Goal: Task Accomplishment & Management: Complete application form

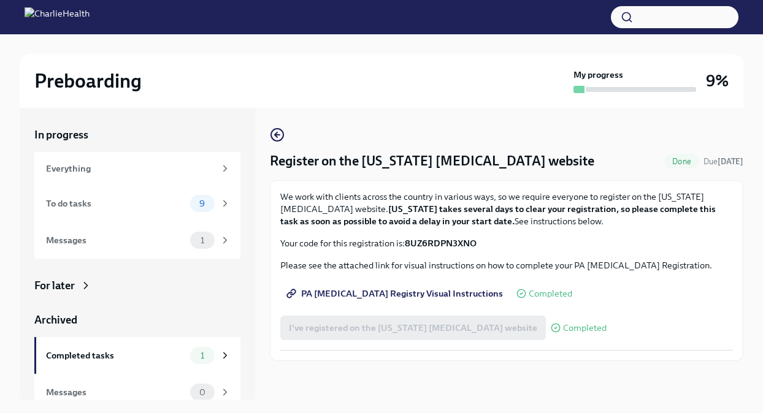
scroll to position [21, 0]
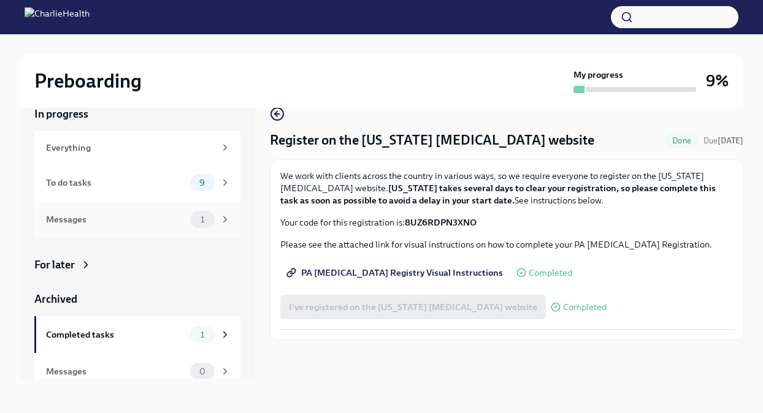
click at [139, 220] on div "Messages" at bounding box center [115, 219] width 139 height 13
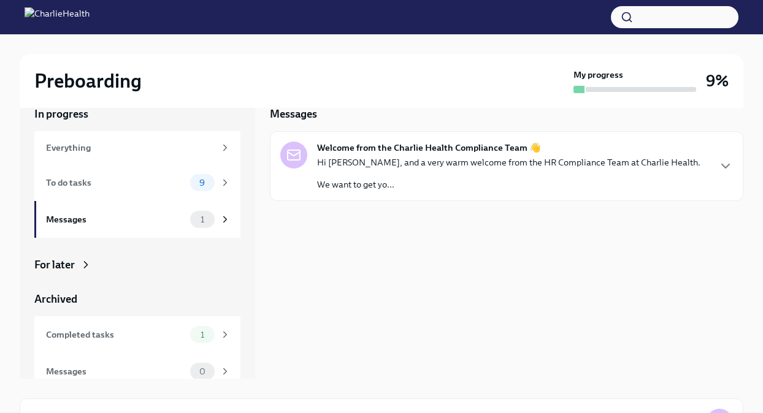
click at [475, 182] on p "We want to get yo..." at bounding box center [508, 185] width 383 height 12
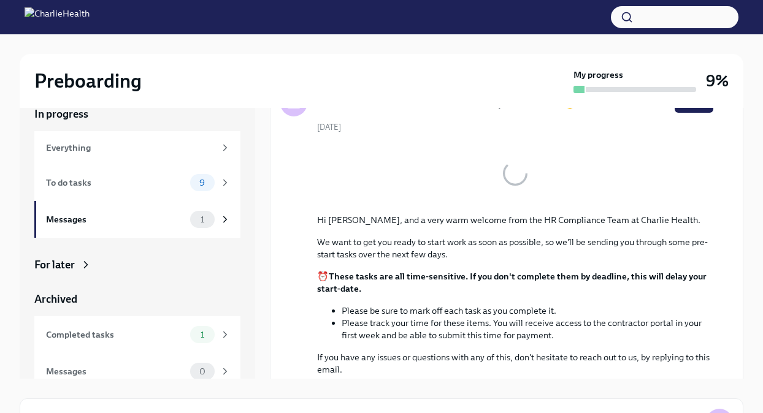
scroll to position [60, 0]
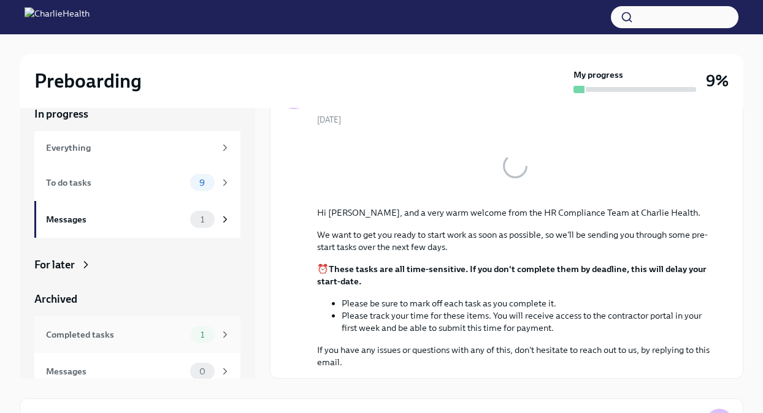
click at [118, 341] on div "Completed tasks" at bounding box center [115, 334] width 139 height 13
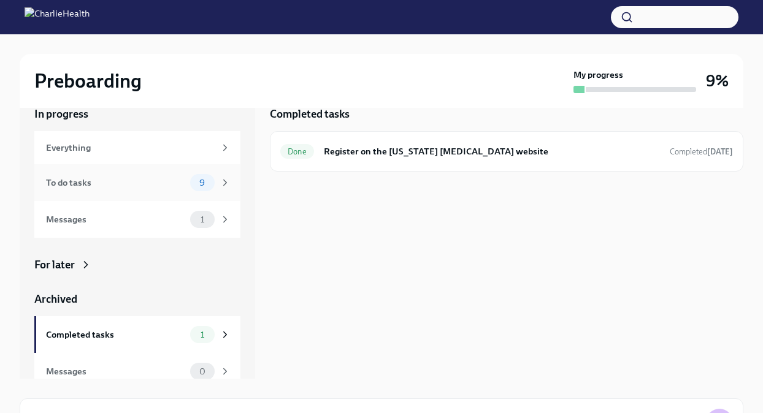
click at [129, 182] on div "To do tasks" at bounding box center [115, 182] width 139 height 13
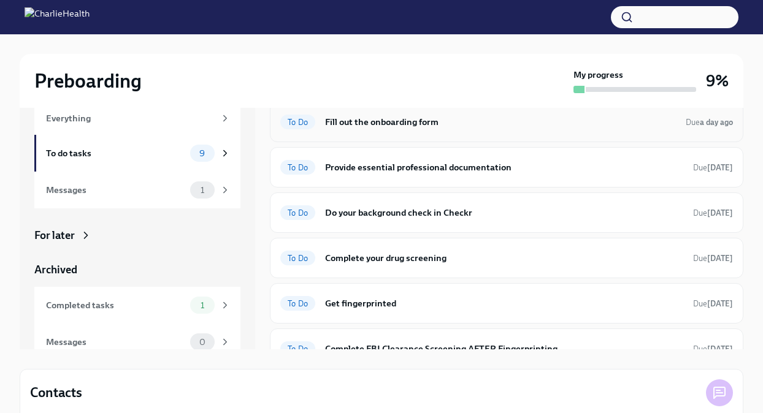
click at [440, 128] on h6 "Fill out the onboarding form" at bounding box center [500, 121] width 351 height 13
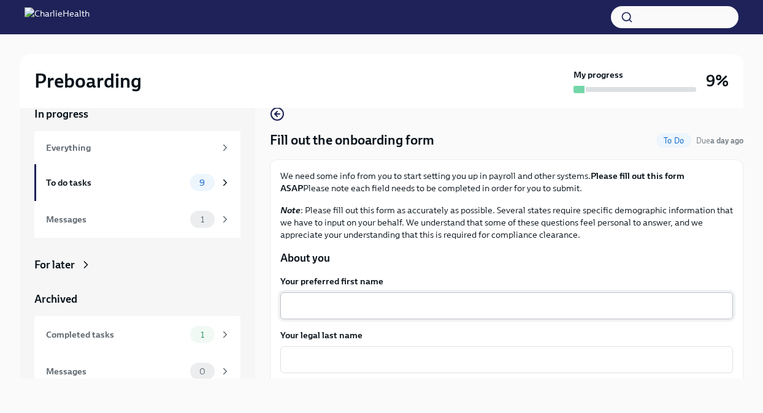
click at [410, 307] on textarea "Your preferred first name" at bounding box center [507, 306] width 438 height 15
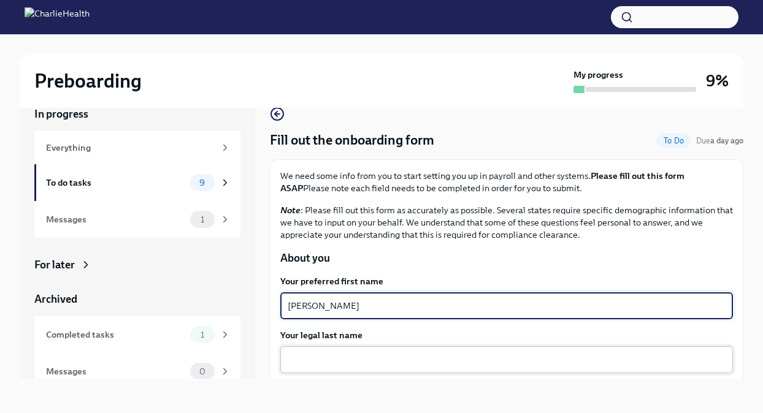
type textarea "[PERSON_NAME]"
click at [387, 360] on textarea "Your legal last name" at bounding box center [507, 360] width 438 height 15
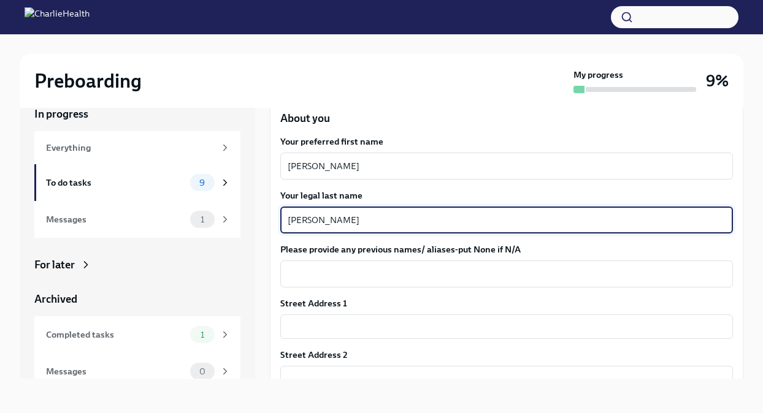
scroll to position [159, 0]
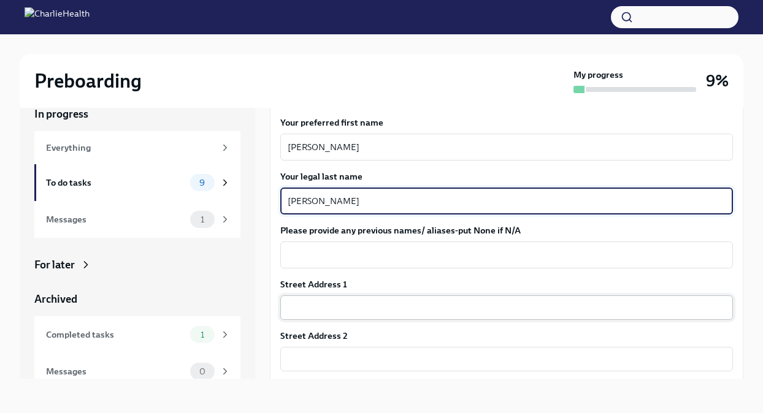
type textarea "[PERSON_NAME]"
click at [363, 303] on input "text" at bounding box center [506, 308] width 453 height 25
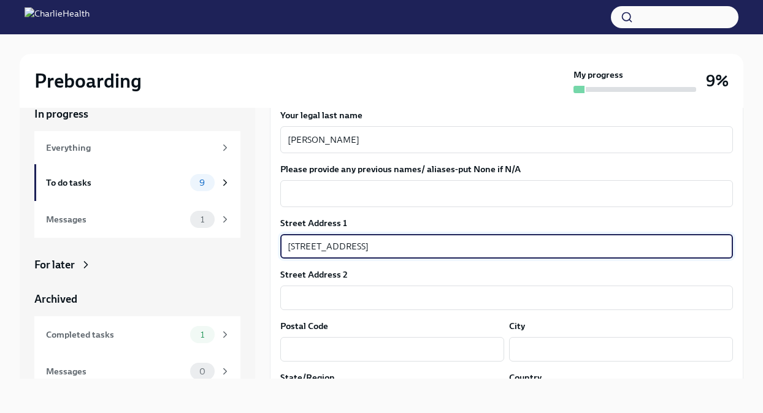
scroll to position [234, 0]
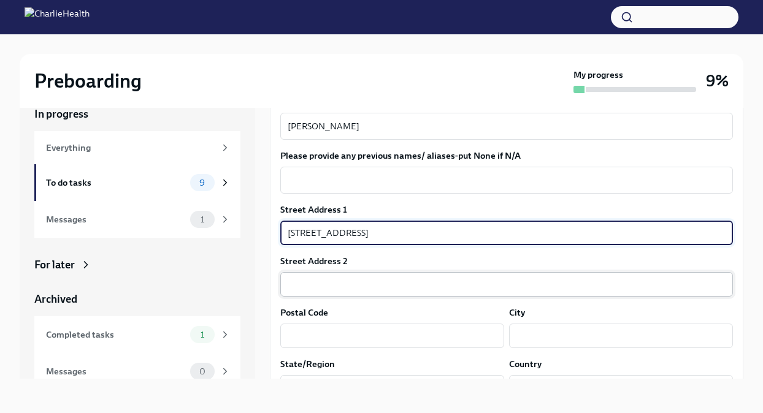
type input "[STREET_ADDRESS]"
click at [361, 288] on input "text" at bounding box center [506, 284] width 453 height 25
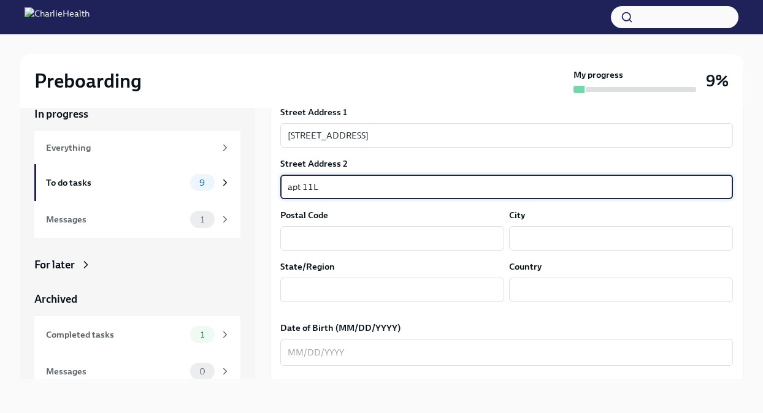
scroll to position [333, 0]
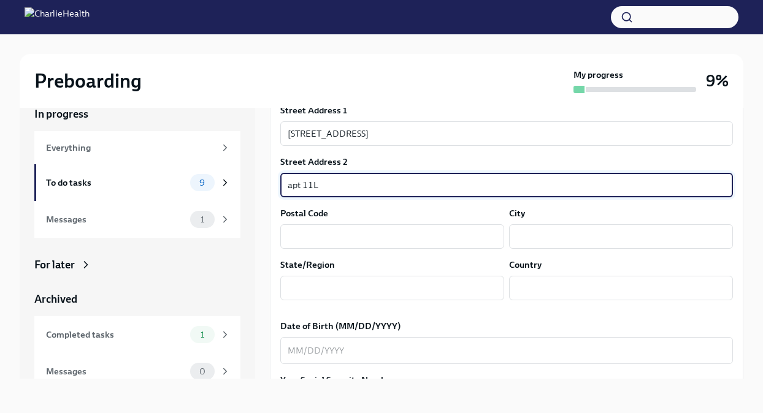
type input "apt 11L"
click at [367, 255] on div "Street Address [STREET_ADDRESS][GEOGRAPHIC_DATA] Address 2 apt 11L ​ Postal Cod…" at bounding box center [506, 207] width 453 height 206
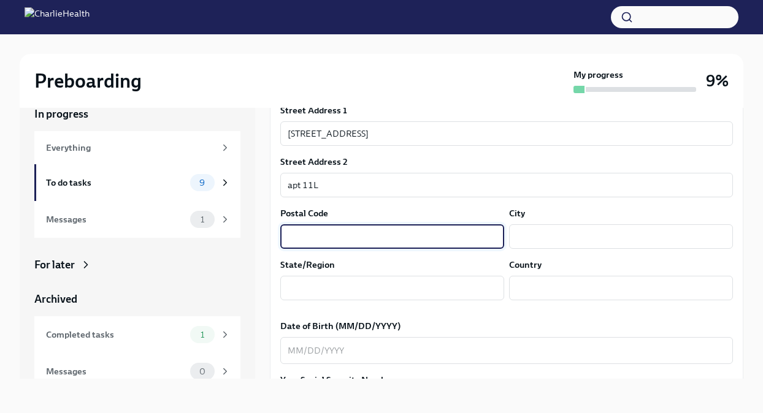
click at [367, 246] on input "text" at bounding box center [392, 237] width 224 height 25
type input "10025"
click at [561, 233] on input "text" at bounding box center [621, 237] width 224 height 25
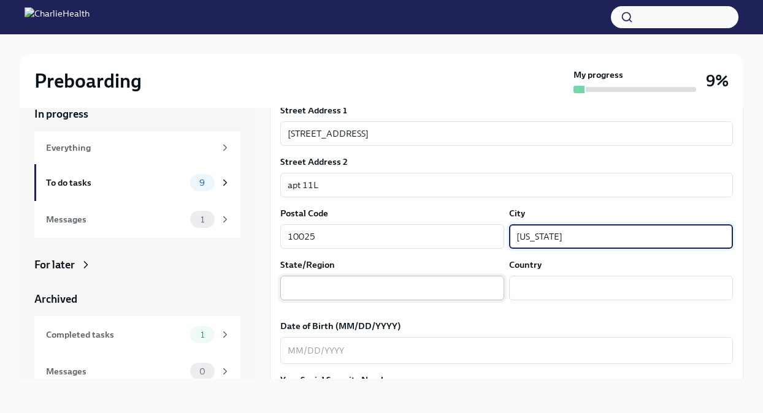
type input "[US_STATE]"
click at [423, 297] on input "text" at bounding box center [392, 288] width 224 height 25
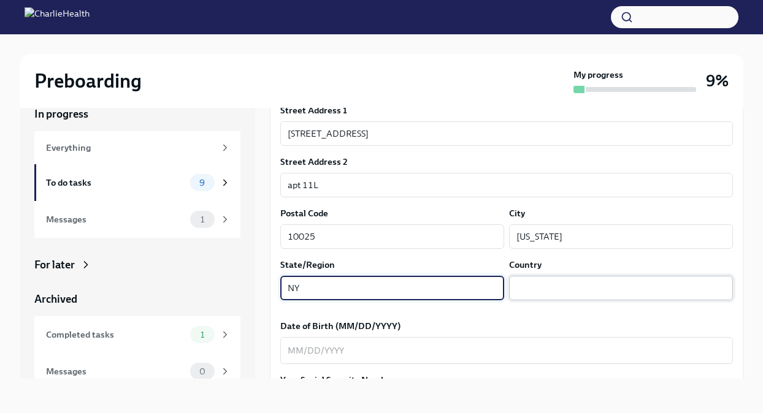
type input "NY"
click at [577, 294] on input "text" at bounding box center [621, 288] width 224 height 25
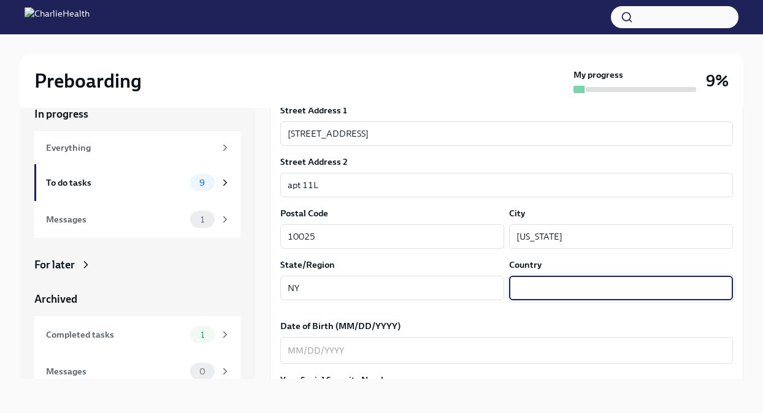
type input "US"
click at [599, 323] on label "Date of Birth (MM/DD/YYYY)" at bounding box center [506, 326] width 453 height 12
click at [599, 344] on textarea "Date of Birth (MM/DD/YYYY)" at bounding box center [507, 351] width 438 height 15
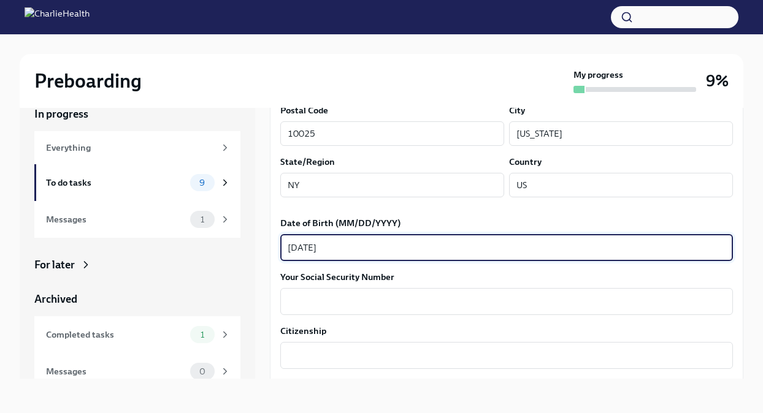
scroll to position [453, 0]
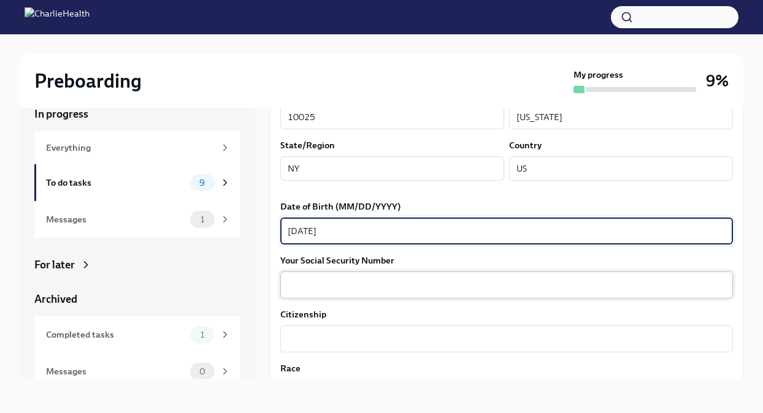
type textarea "[DATE]"
click at [538, 289] on textarea "Your Social Security Number" at bounding box center [507, 285] width 438 height 15
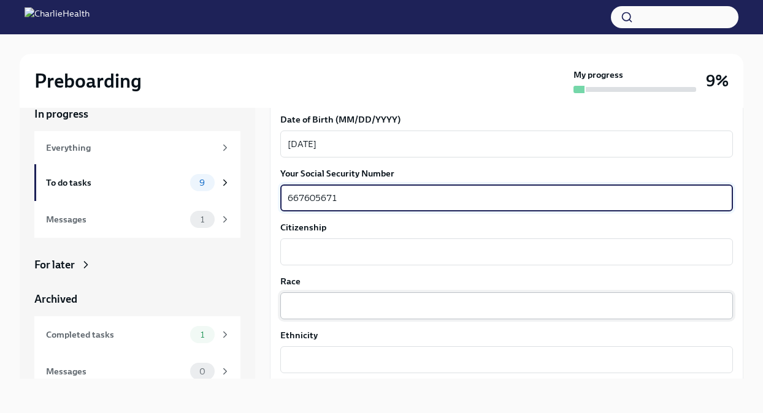
scroll to position [565, 0]
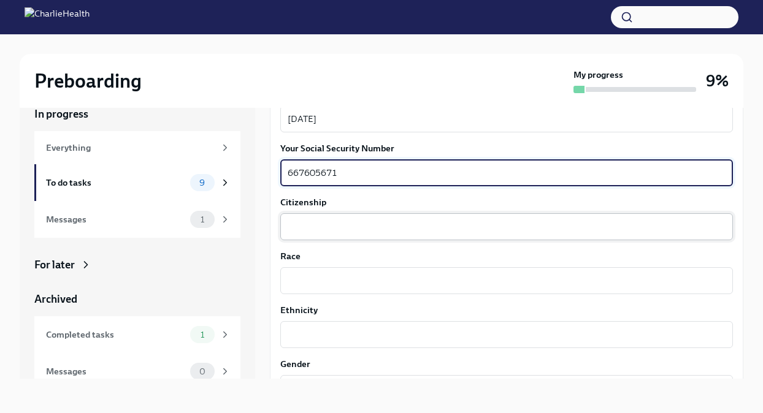
type textarea "667605671"
click at [461, 224] on textarea "Citizenship" at bounding box center [507, 227] width 438 height 15
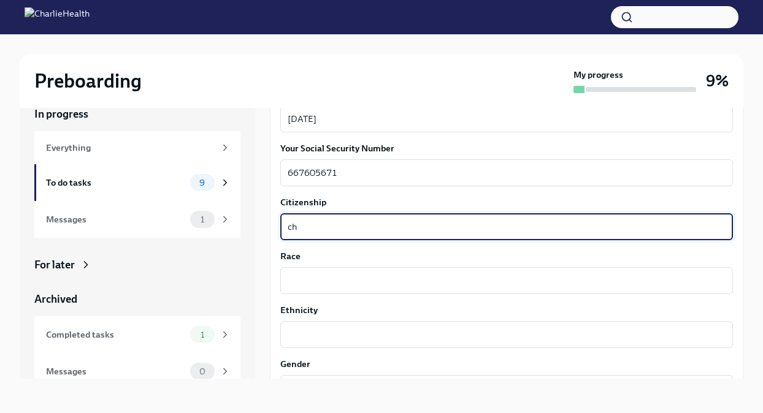
type textarea "c"
type textarea "Chinese"
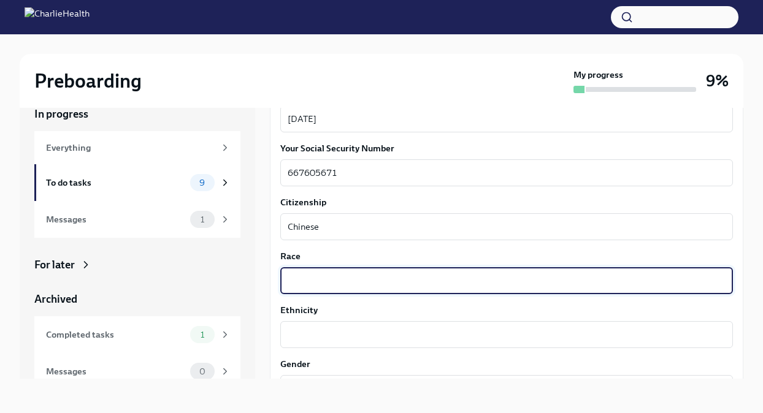
click at [452, 275] on textarea "Race" at bounding box center [507, 281] width 438 height 15
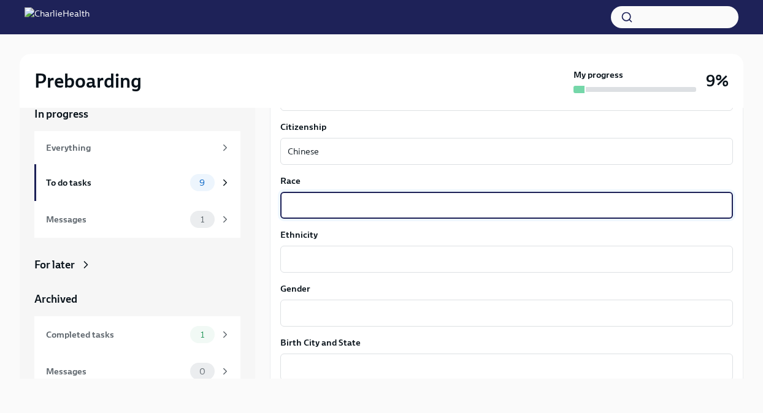
scroll to position [638, 0]
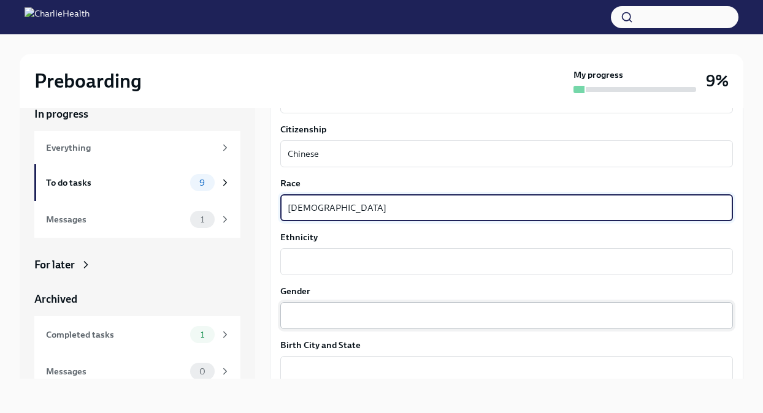
type textarea "[DEMOGRAPHIC_DATA]"
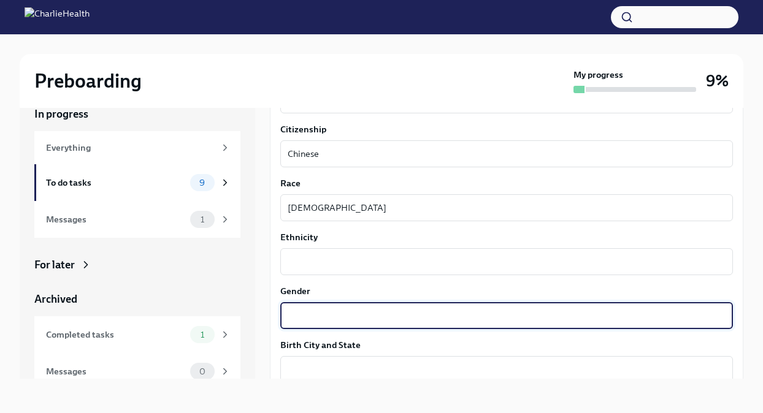
click at [404, 316] on textarea "Gender" at bounding box center [507, 316] width 438 height 15
type textarea "F"
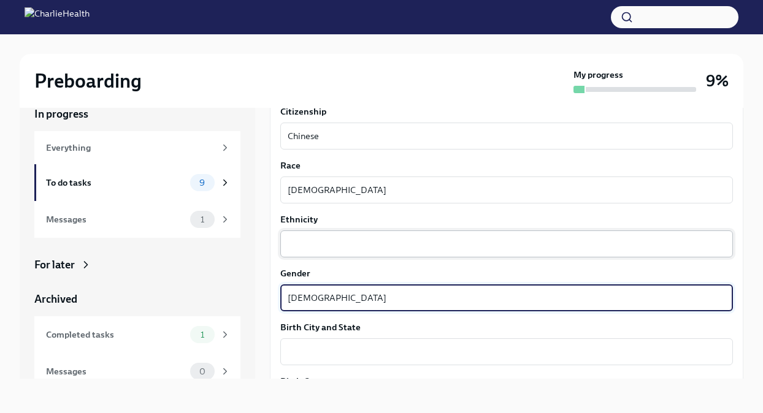
scroll to position [683, 0]
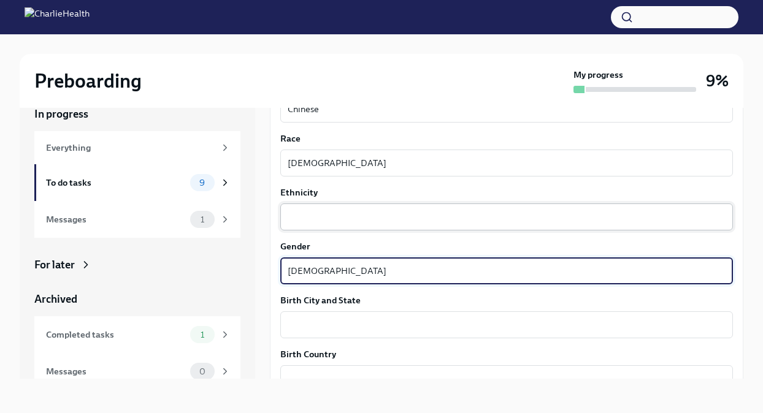
type textarea "[DEMOGRAPHIC_DATA]"
click at [347, 216] on textarea "Ethnicity" at bounding box center [507, 217] width 438 height 15
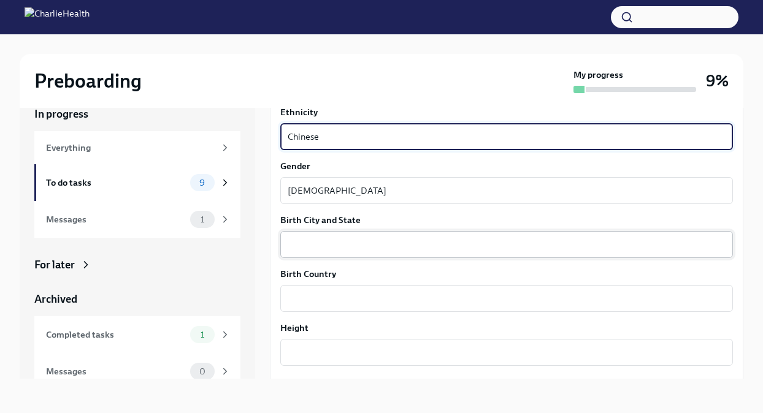
scroll to position [777, 0]
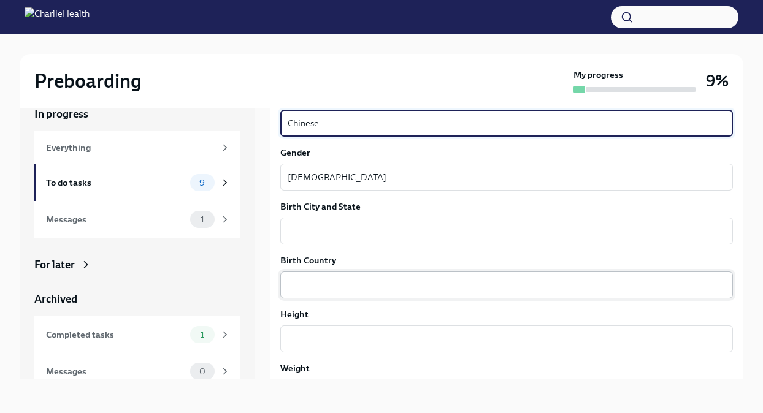
type textarea "Chinese"
click at [382, 287] on textarea "Birth Country" at bounding box center [507, 285] width 438 height 15
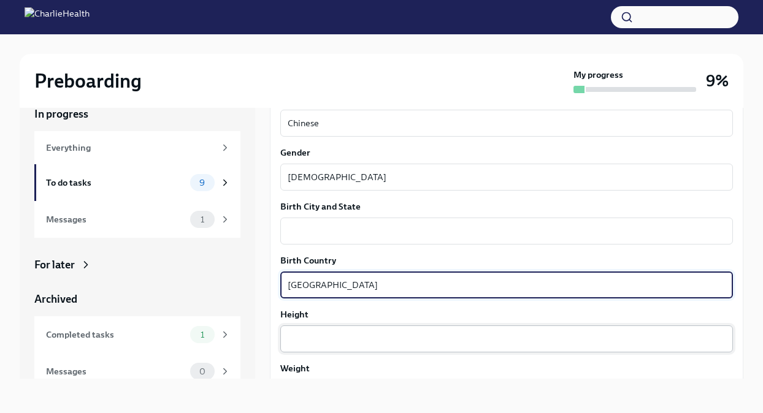
type textarea "[GEOGRAPHIC_DATA]"
click at [345, 347] on div "x ​" at bounding box center [506, 339] width 453 height 27
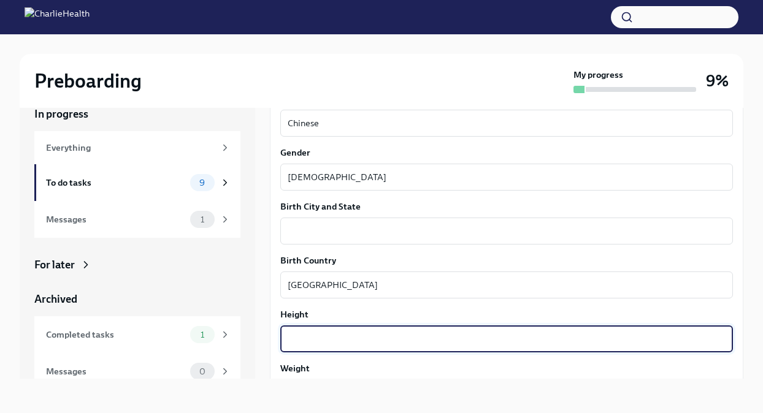
type textarea "%"
type textarea "5'3"
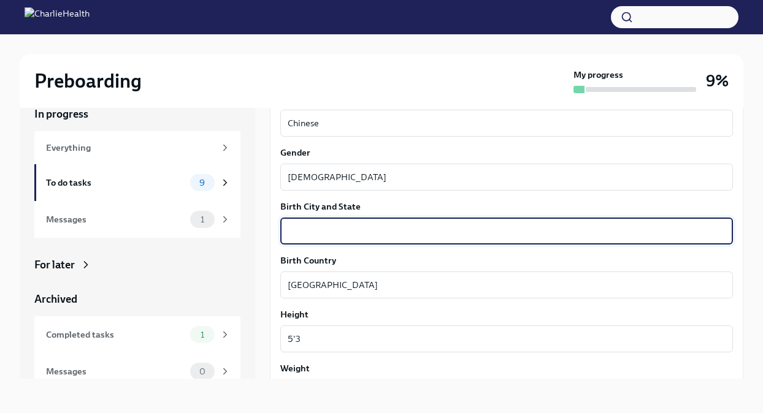
click at [315, 229] on textarea "Birth City and State" at bounding box center [507, 231] width 438 height 15
type textarea "Chengdu"
click at [409, 320] on label "Height" at bounding box center [506, 315] width 453 height 12
click at [409, 332] on textarea "5'3" at bounding box center [507, 339] width 438 height 15
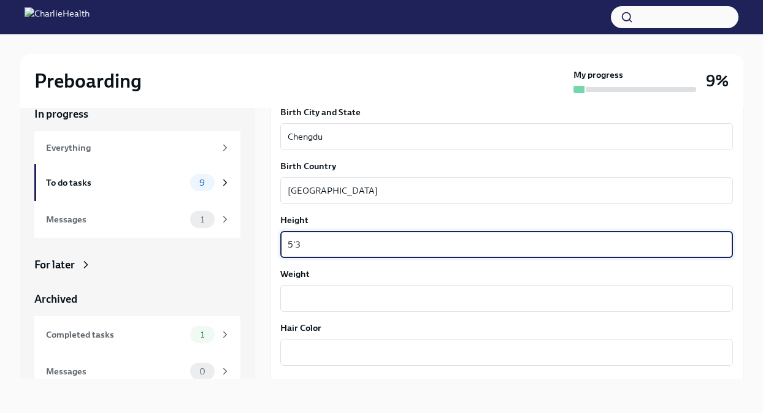
scroll to position [871, 0]
click at [394, 290] on div "x ​" at bounding box center [506, 298] width 453 height 27
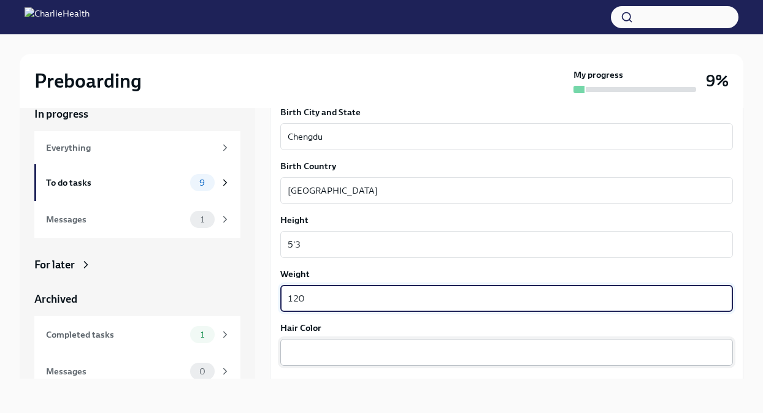
type textarea "120"
click at [388, 353] on textarea "Hair Color" at bounding box center [507, 352] width 438 height 15
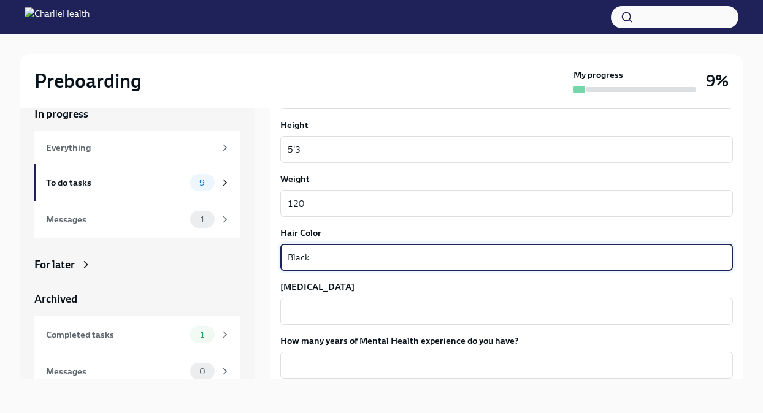
scroll to position [972, 0]
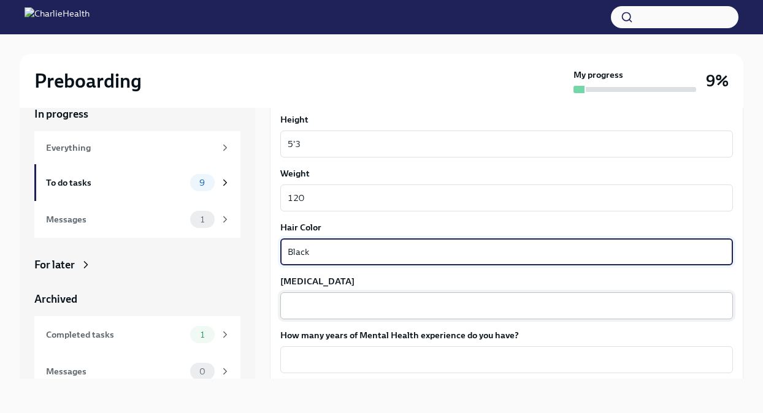
type textarea "Black"
click at [377, 306] on textarea "[MEDICAL_DATA]" at bounding box center [507, 306] width 438 height 15
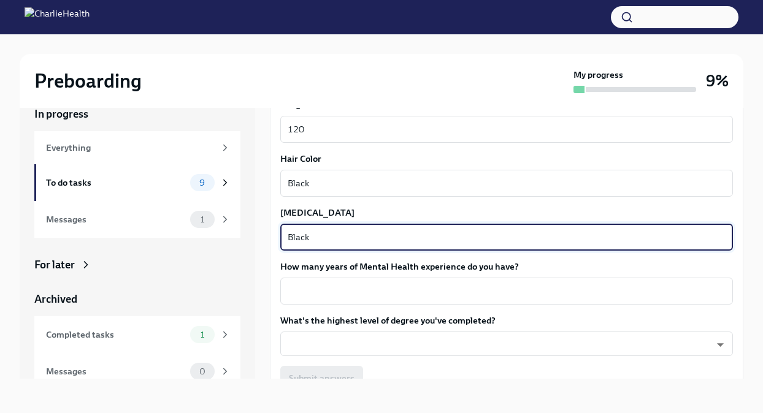
scroll to position [1042, 0]
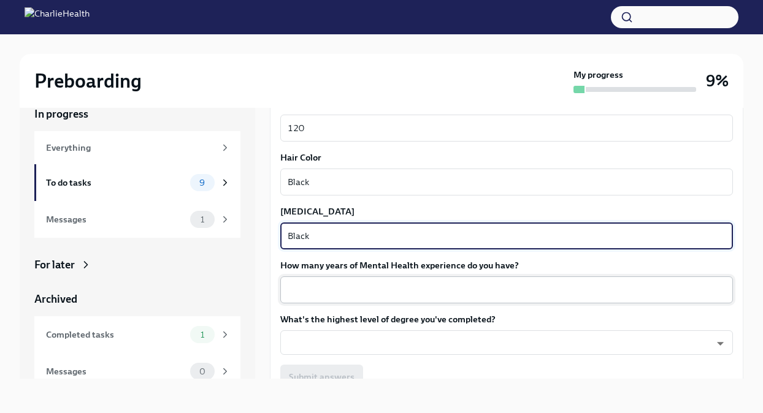
type textarea "Black"
click at [369, 298] on div "x ​" at bounding box center [506, 290] width 453 height 27
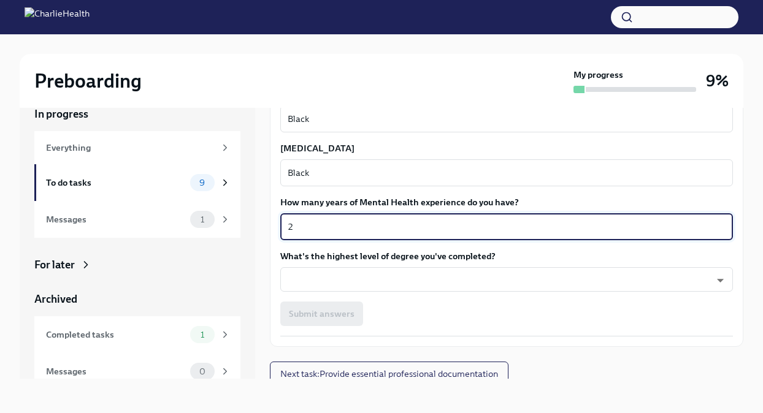
scroll to position [1110, 0]
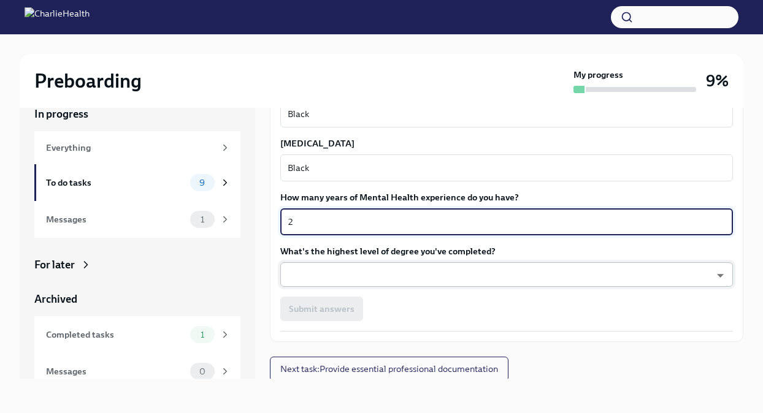
type textarea "2"
click at [363, 280] on body "Preboarding My progress 9% In progress Everything To do tasks 9 Messages 1 For …" at bounding box center [381, 196] width 763 height 434
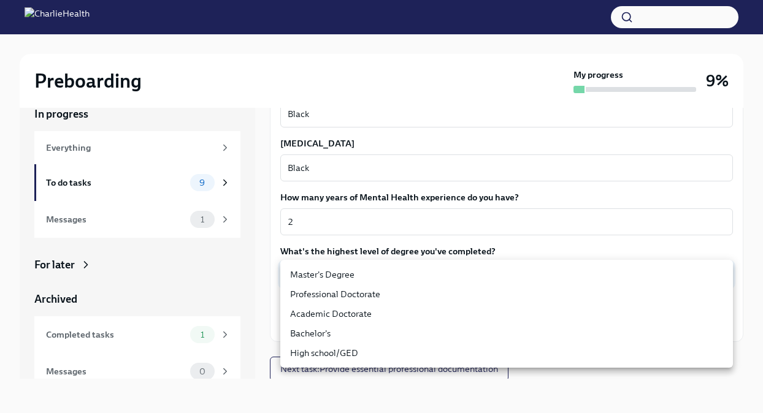
click at [365, 274] on li "Master's Degree" at bounding box center [506, 275] width 453 height 20
type input "2vBr-ghkD"
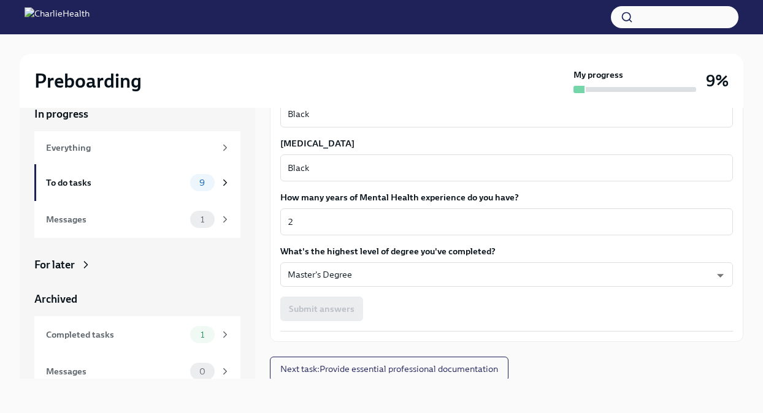
click at [394, 315] on div "Submit answers" at bounding box center [506, 309] width 453 height 25
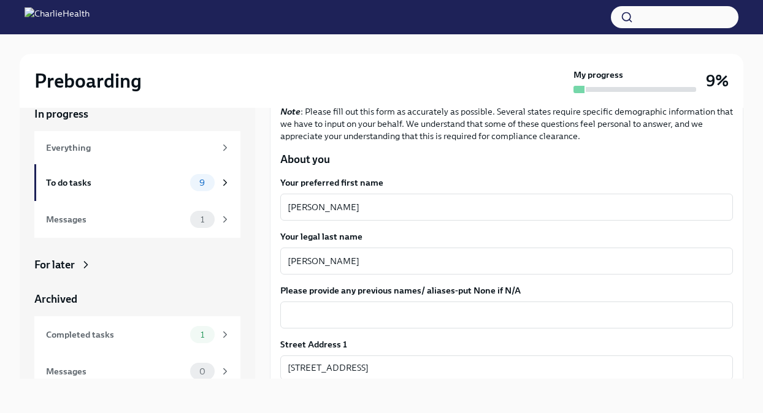
scroll to position [98, 0]
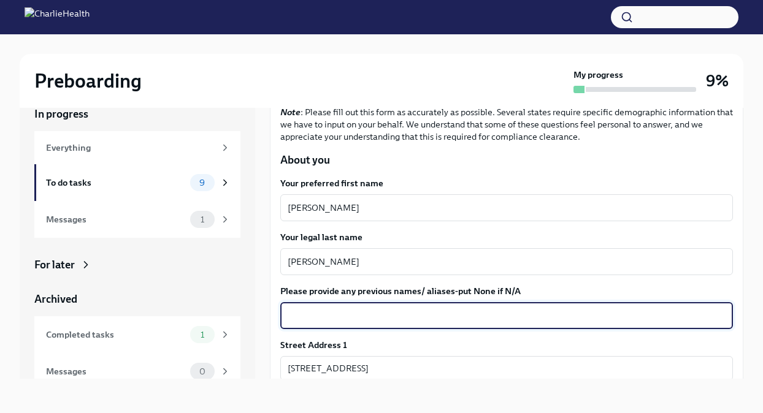
click at [391, 316] on textarea "Please provide any previous names/ aliases-put None if N/A" at bounding box center [507, 316] width 438 height 15
type textarea "N/A"
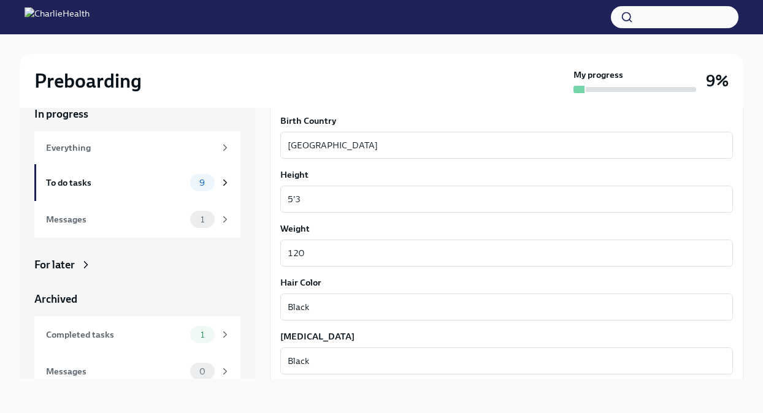
scroll to position [1112, 0]
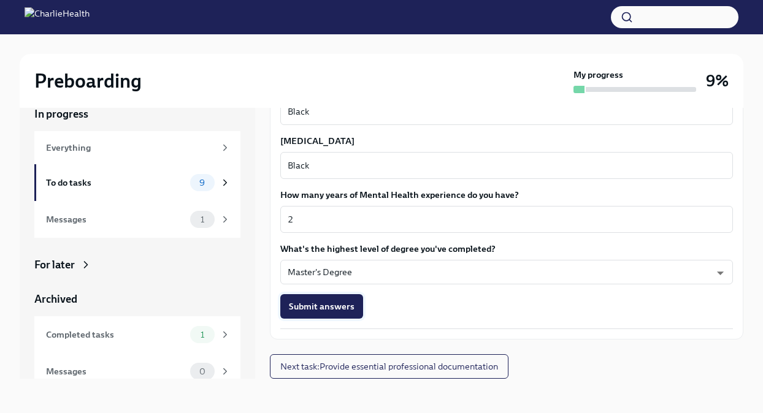
click at [344, 313] on button "Submit answers" at bounding box center [321, 306] width 83 height 25
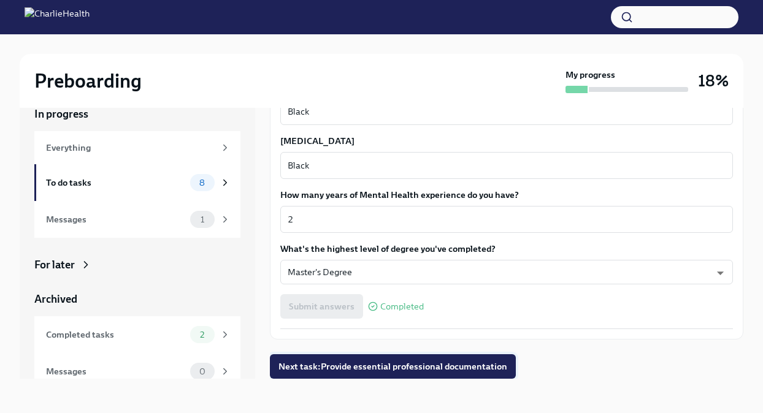
click at [359, 375] on button "Next task : Provide essential professional documentation" at bounding box center [393, 367] width 246 height 25
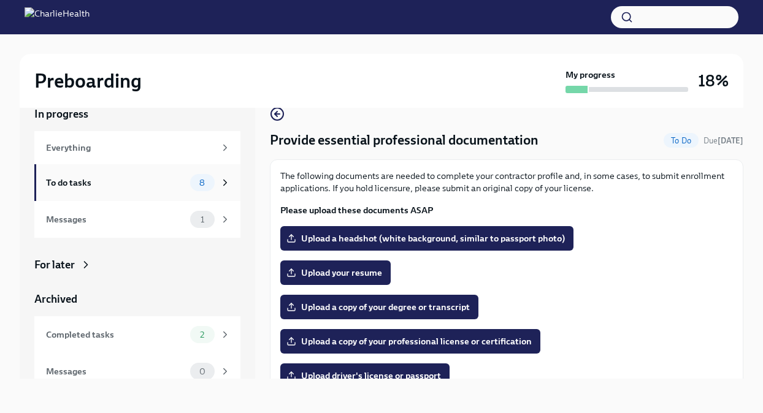
click at [158, 185] on div "To do tasks" at bounding box center [115, 182] width 139 height 13
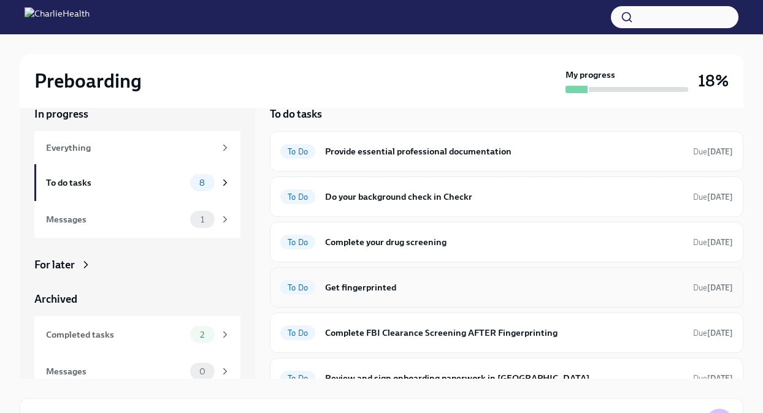
scroll to position [125, 0]
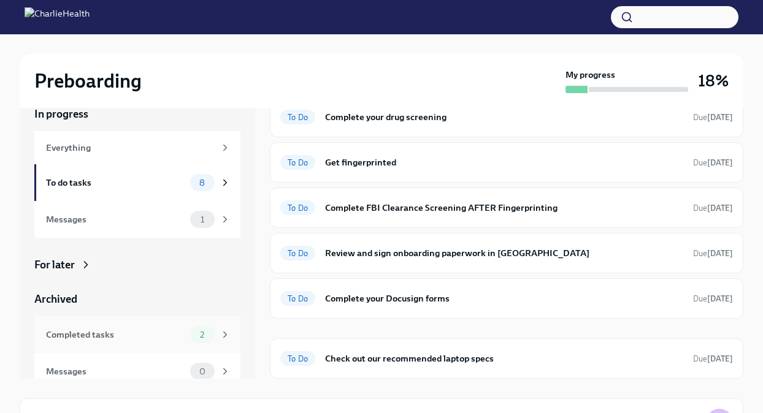
click at [141, 339] on div "Completed tasks" at bounding box center [115, 334] width 139 height 13
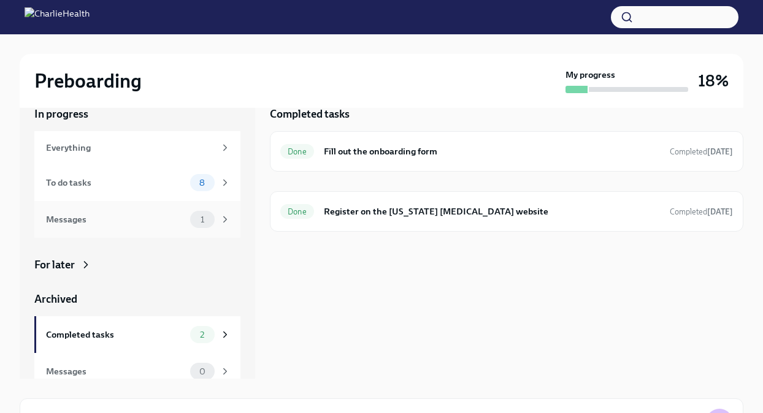
click at [148, 221] on div "Messages" at bounding box center [115, 219] width 139 height 13
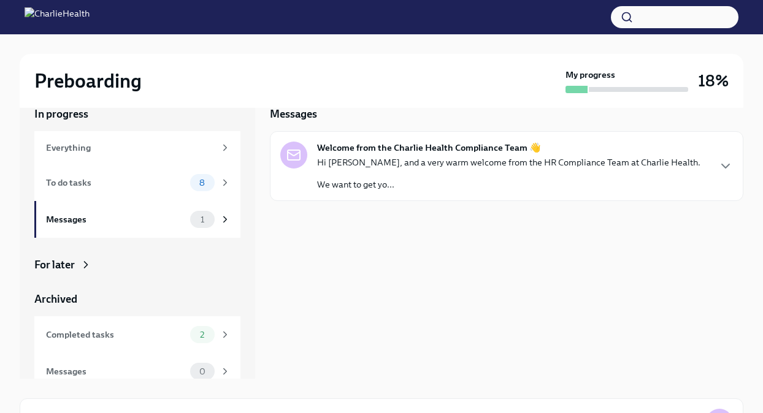
click at [454, 142] on strong "Welcome from the Charlie Health Compliance Team 👋" at bounding box center [429, 148] width 224 height 12
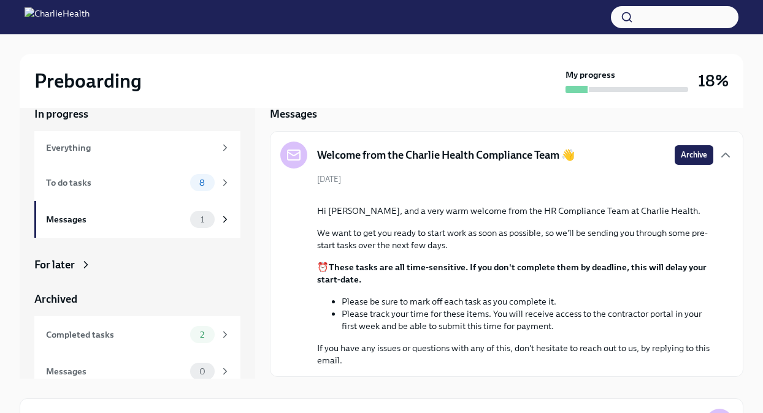
scroll to position [112, 0]
click at [170, 185] on div "To do tasks" at bounding box center [115, 182] width 139 height 13
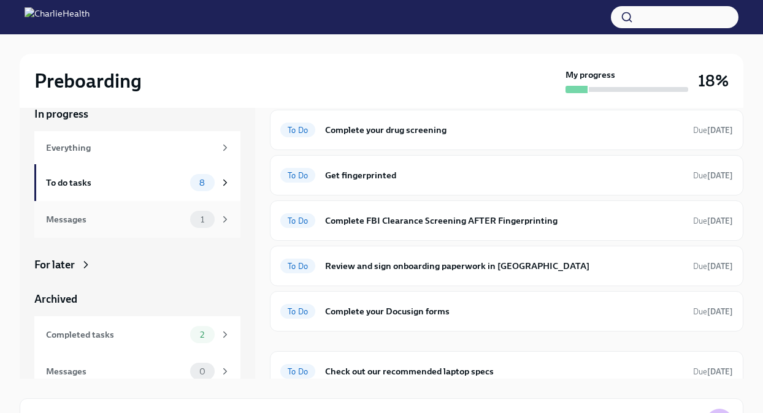
click at [203, 212] on div "1" at bounding box center [202, 219] width 25 height 17
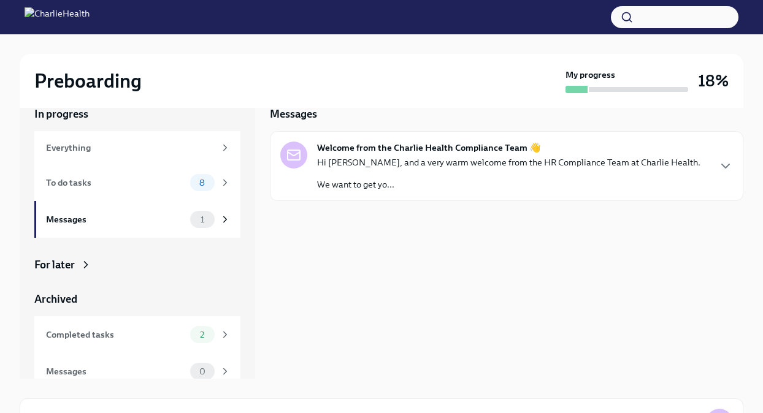
click at [690, 168] on div "Welcome from the Charlie Health Compliance Team 👋 Hi [PERSON_NAME], and a very …" at bounding box center [506, 166] width 453 height 49
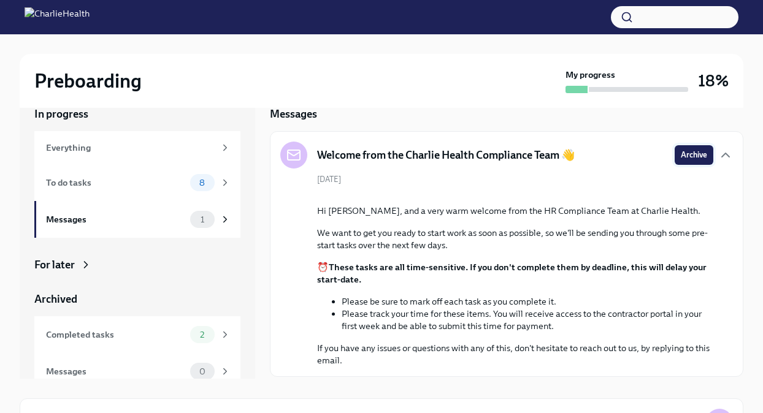
click at [697, 154] on span "Archive" at bounding box center [694, 155] width 26 height 12
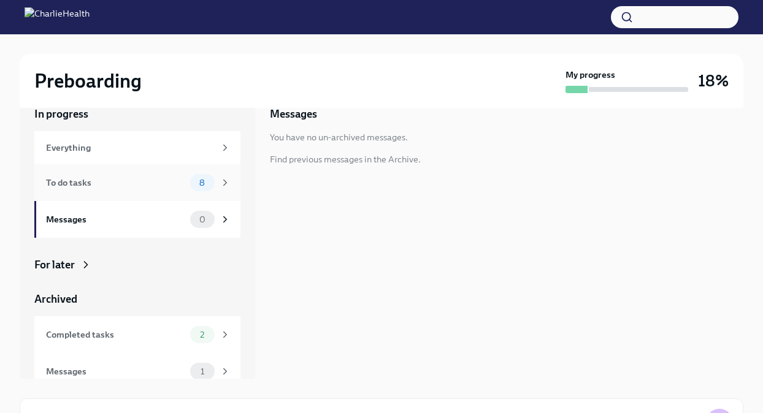
click at [193, 185] on span "8" at bounding box center [202, 183] width 20 height 9
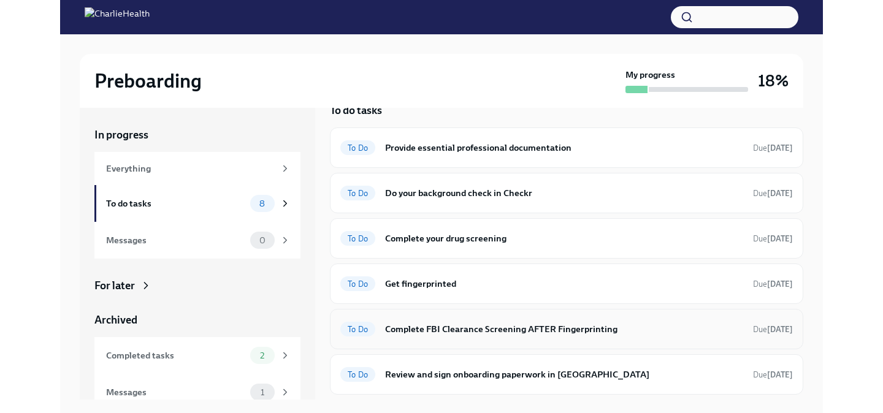
scroll to position [11, 0]
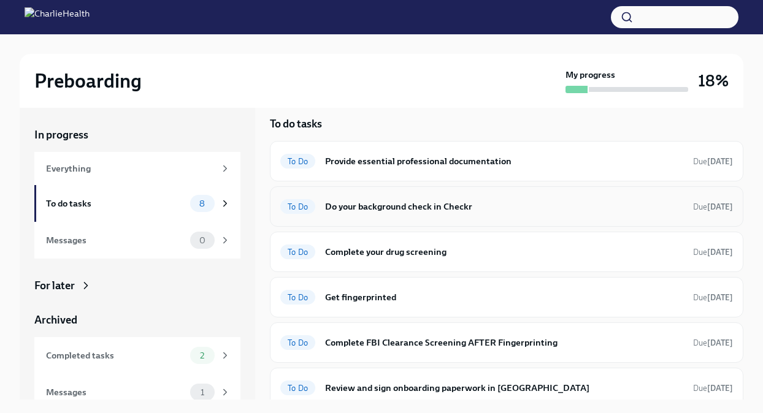
click at [527, 216] on div "To Do Do your background check in Checkr Due [DATE]" at bounding box center [506, 207] width 453 height 20
